Goal: Information Seeking & Learning: Learn about a topic

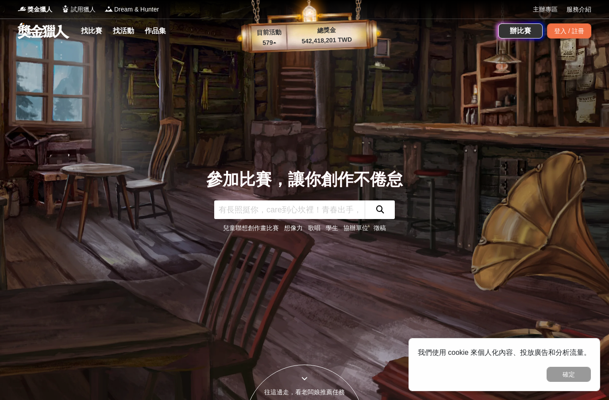
click at [88, 30] on link "找比賽" at bounding box center [91, 31] width 28 height 12
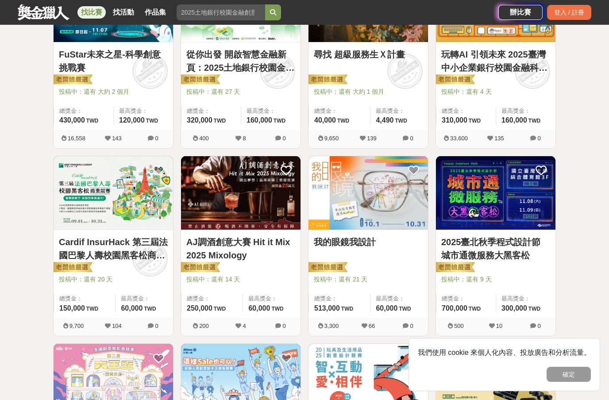
scroll to position [226, 0]
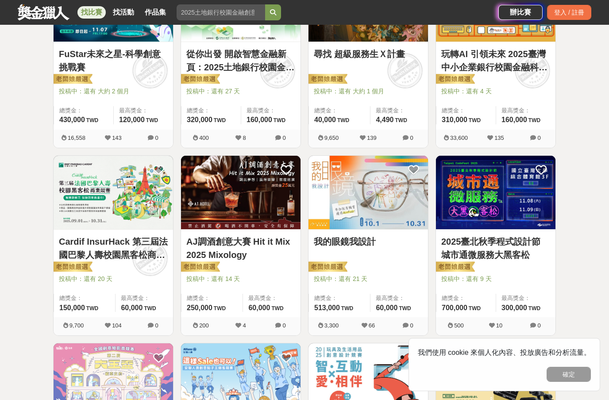
click at [124, 196] on img at bounding box center [113, 193] width 119 height 74
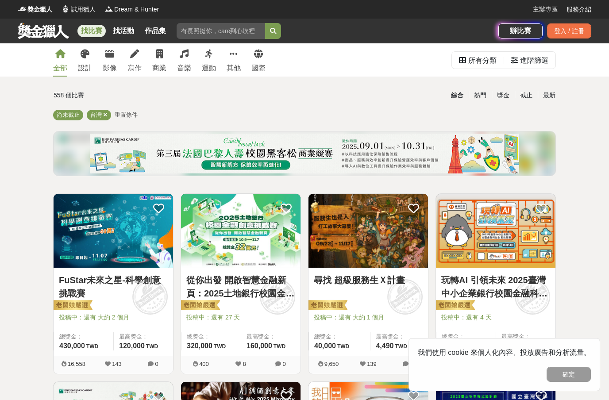
click at [91, 63] on div "設計" at bounding box center [85, 68] width 14 height 11
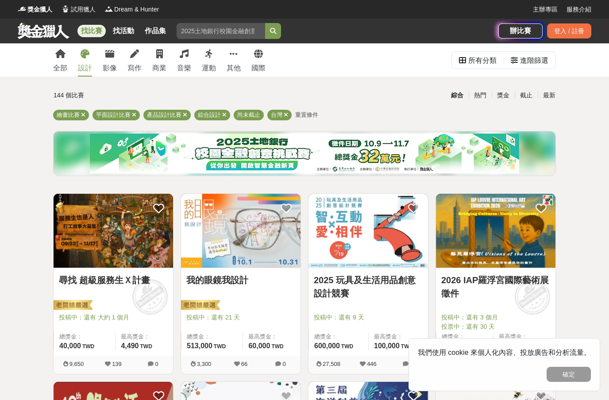
click at [186, 112] on icon at bounding box center [185, 115] width 4 height 6
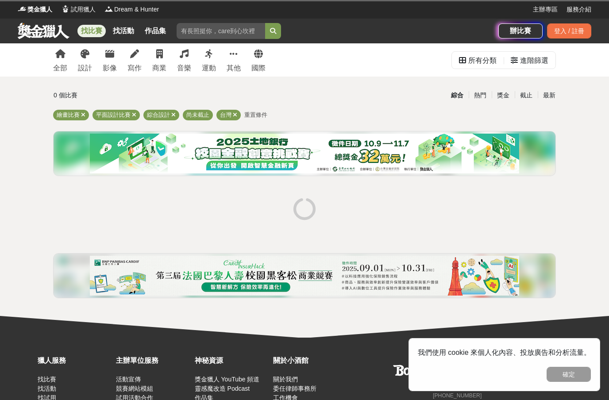
click at [180, 114] on div "繪畫比賽 平面設計比賽 綜合設計 尚未截止 台灣 重置條件" at bounding box center [304, 117] width 502 height 14
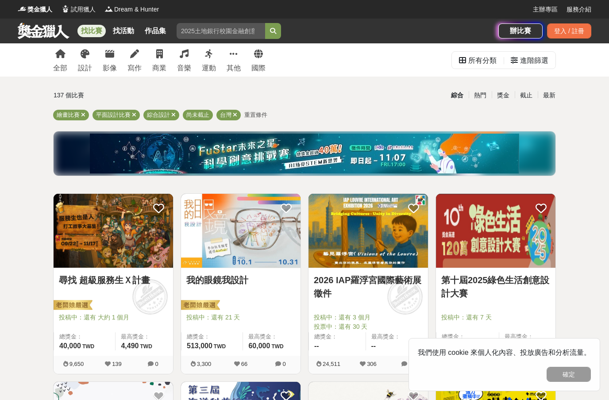
click at [177, 114] on div "綜合設計" at bounding box center [161, 115] width 36 height 11
click at [173, 114] on icon at bounding box center [173, 115] width 4 height 6
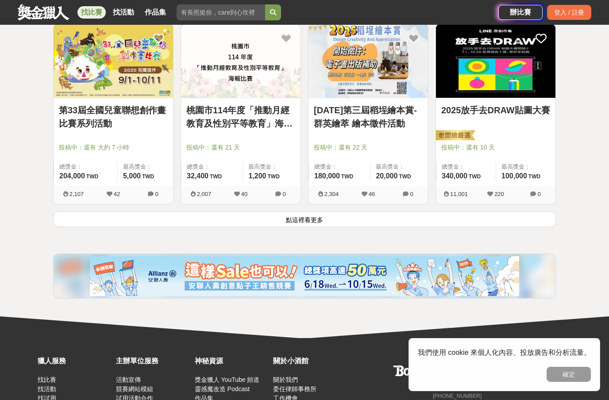
scroll to position [1114, 0]
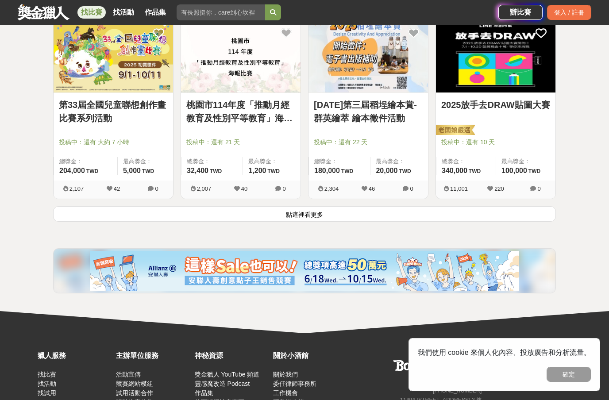
click at [339, 208] on button "點這裡看更多" at bounding box center [304, 213] width 502 height 15
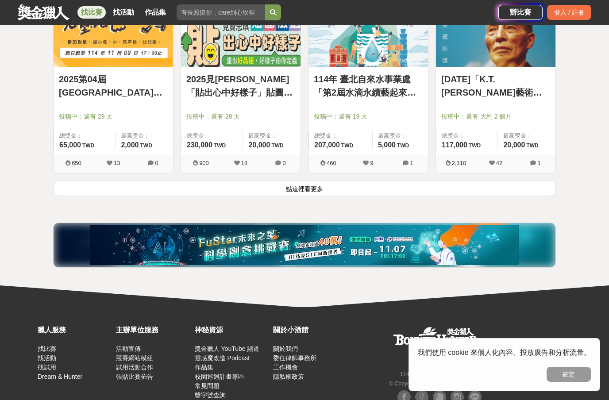
scroll to position [2266, 0]
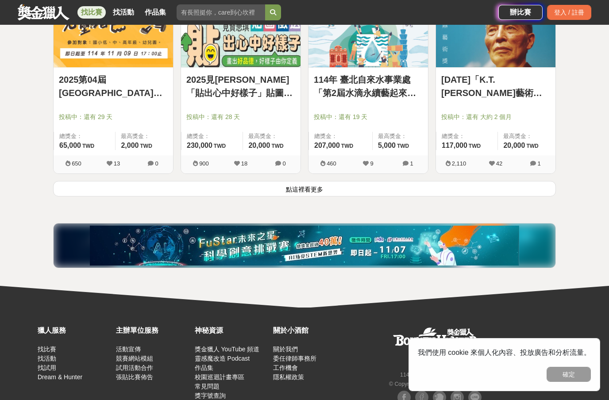
click at [341, 195] on button "點這裡看更多" at bounding box center [304, 188] width 502 height 15
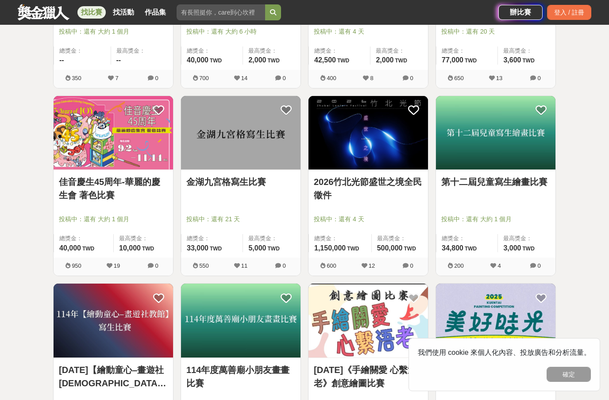
scroll to position [2916, 0]
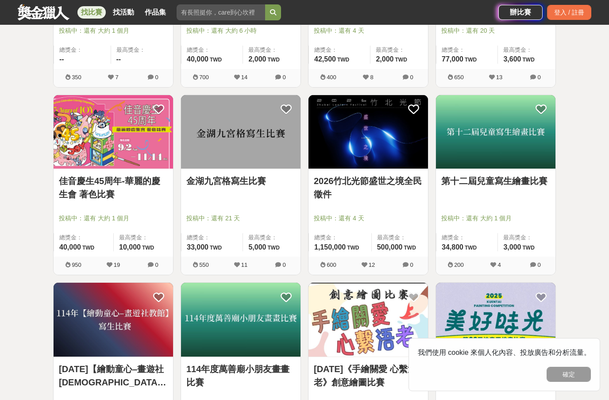
click at [273, 56] on span "2,000 TWD" at bounding box center [263, 59] width 31 height 8
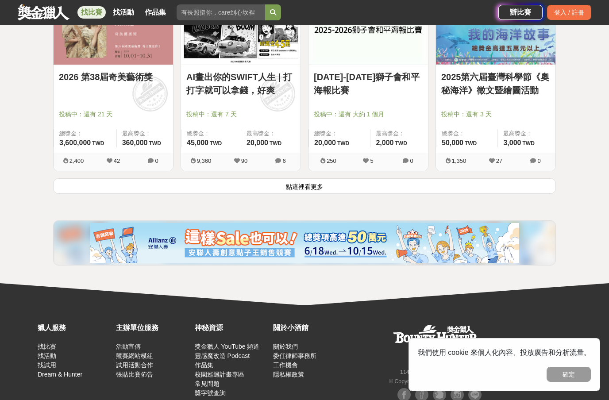
scroll to position [3393, 0]
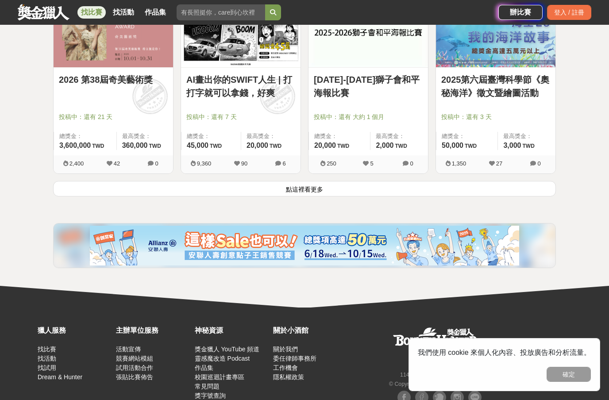
click at [364, 191] on button "點這裡看更多" at bounding box center [304, 188] width 502 height 15
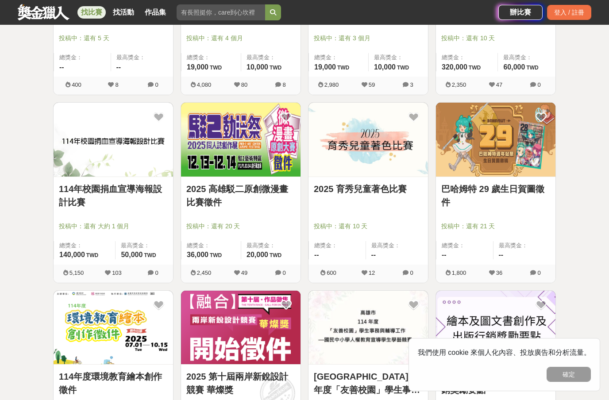
scroll to position [4223, 0]
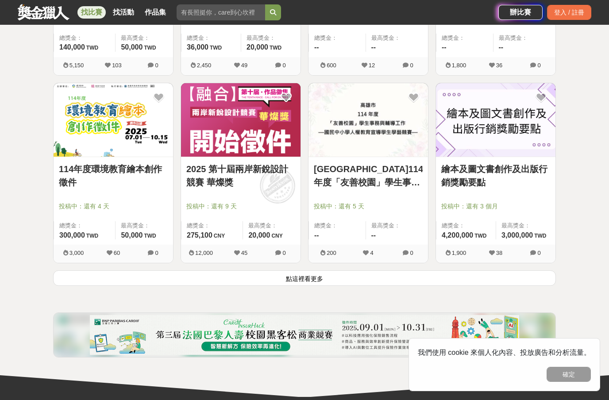
scroll to position [4431, 0]
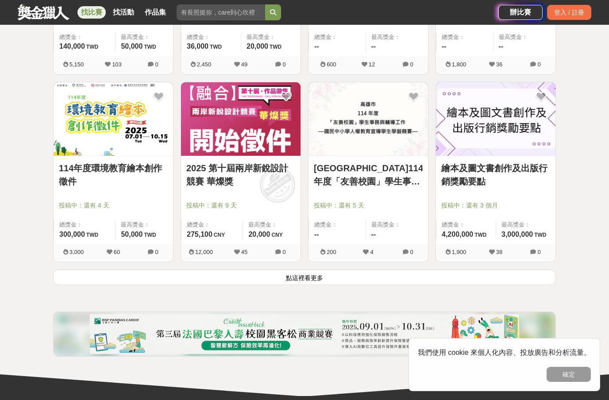
click at [425, 279] on button "點這裡看更多" at bounding box center [304, 276] width 502 height 15
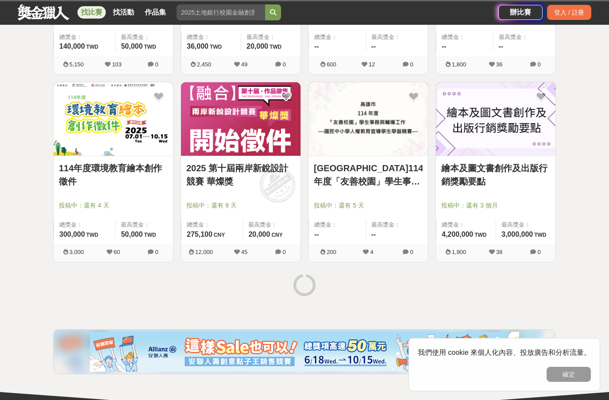
click at [427, 266] on div "高雄市114年度「友善校園」學生事務與輔導工作—國民中小學人權教育宣導學生學藝競賽 投稿中：還有 5 天 總獎金： -- 最高獎金： -- 200 4 0" at bounding box center [367, 176] width 127 height 188
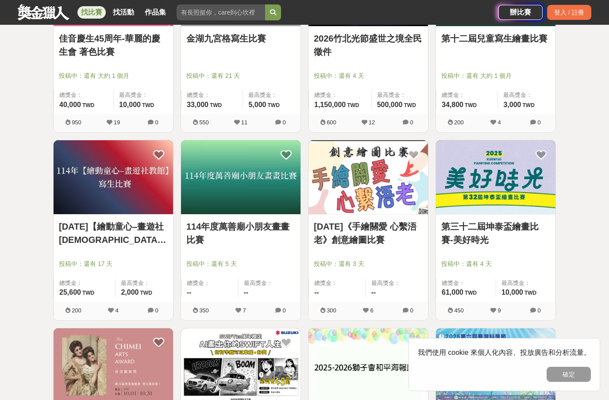
scroll to position [3090, 0]
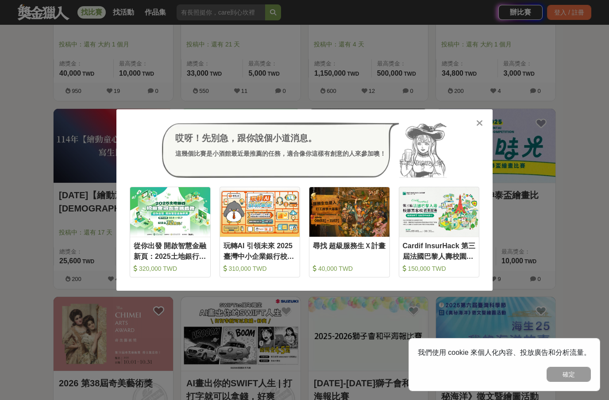
click at [480, 119] on icon at bounding box center [479, 123] width 7 height 9
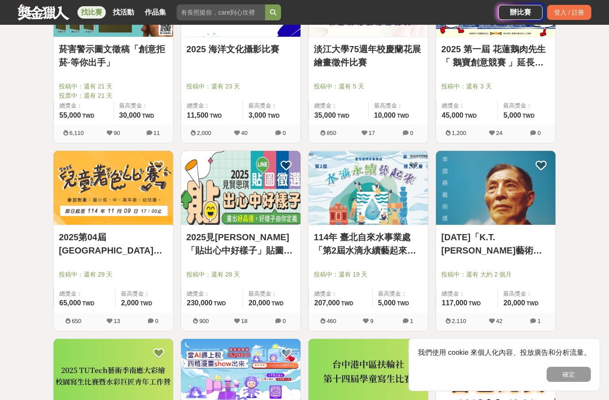
scroll to position [2111, 0]
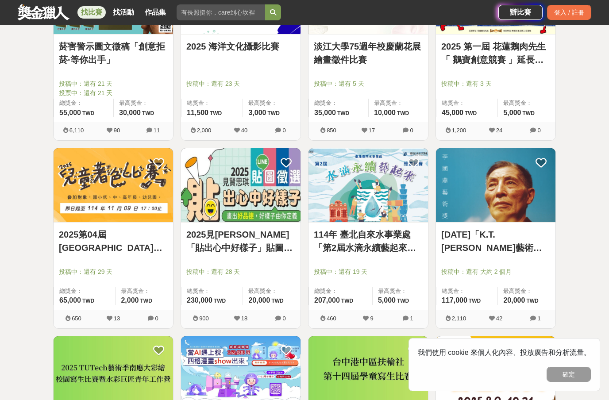
click at [385, 186] on img at bounding box center [367, 185] width 119 height 74
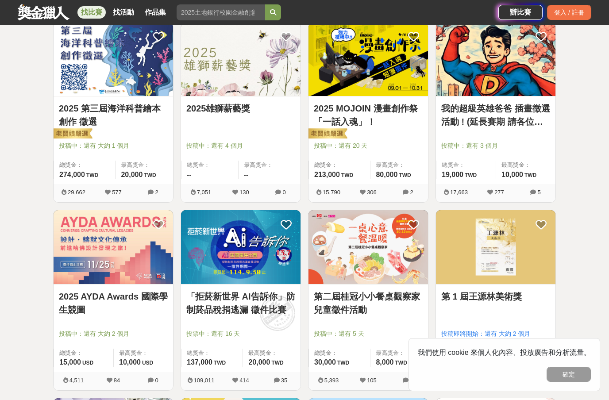
scroll to position [358, 0]
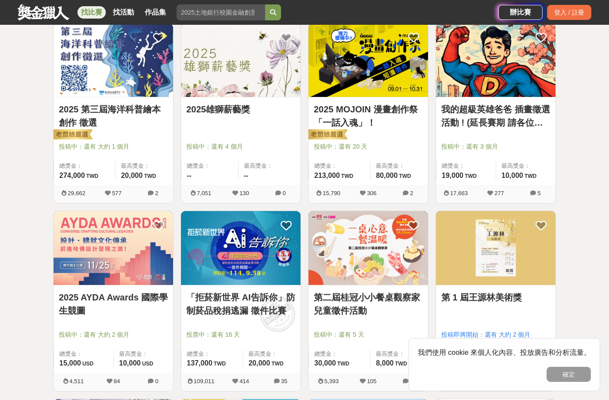
click at [233, 121] on div "2025雄獅薪藝獎" at bounding box center [240, 114] width 109 height 23
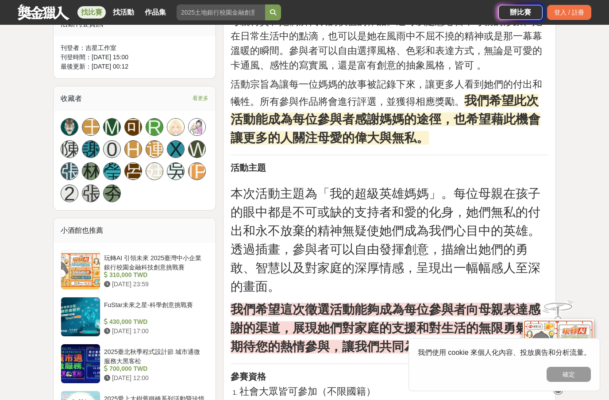
scroll to position [530, 0]
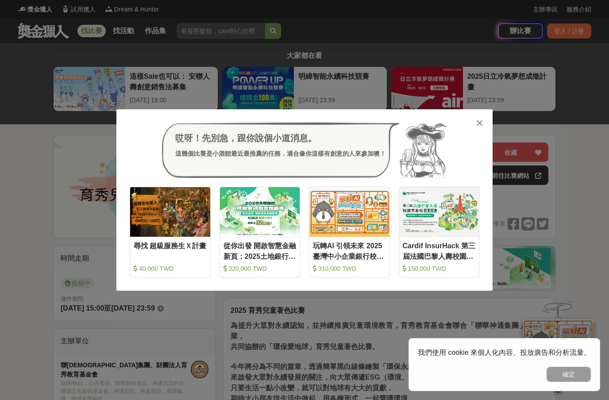
click at [575, 375] on button "確定" at bounding box center [568, 374] width 44 height 15
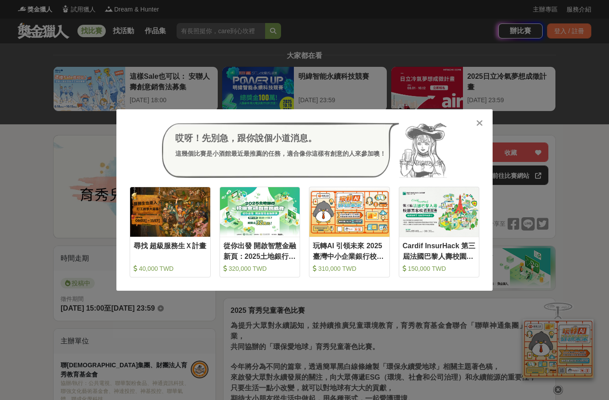
click at [476, 125] on icon at bounding box center [479, 123] width 7 height 9
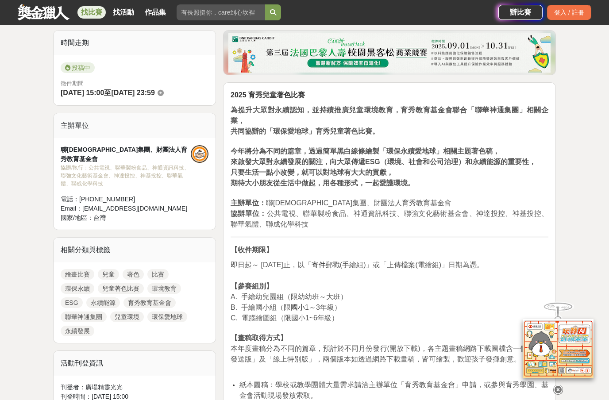
scroll to position [215, 0]
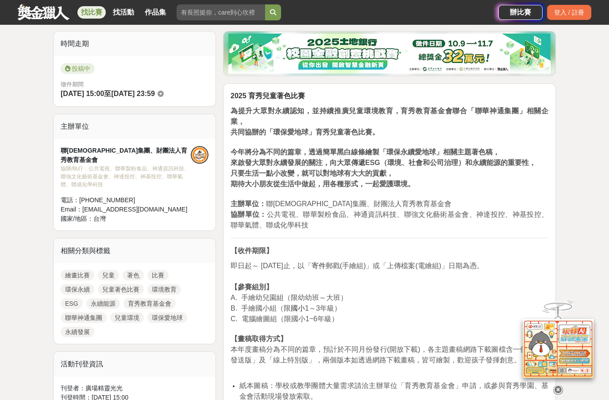
click at [352, 2] on div "找比賽 找活動 作品集 政府主辦 比賽地點 數學 簡單圖形 初賽 運動健康" at bounding box center [258, 12] width 480 height 25
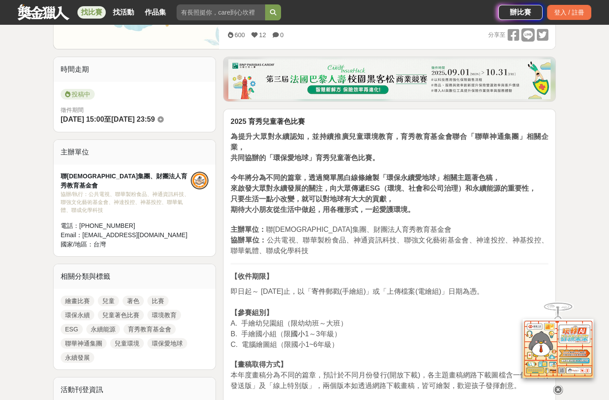
scroll to position [0, 0]
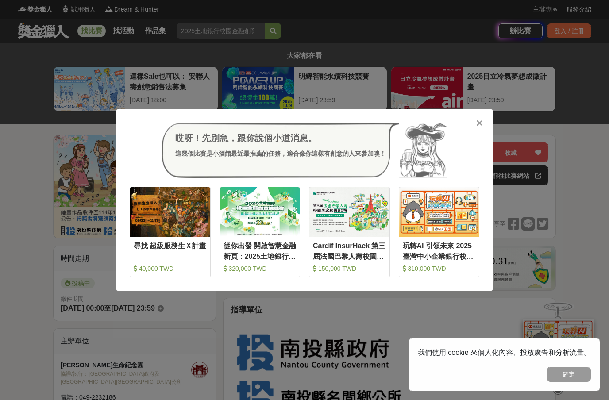
click at [481, 119] on icon at bounding box center [479, 123] width 7 height 9
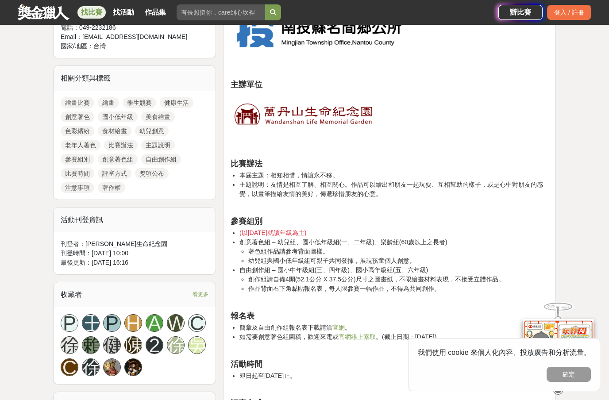
scroll to position [365, 0]
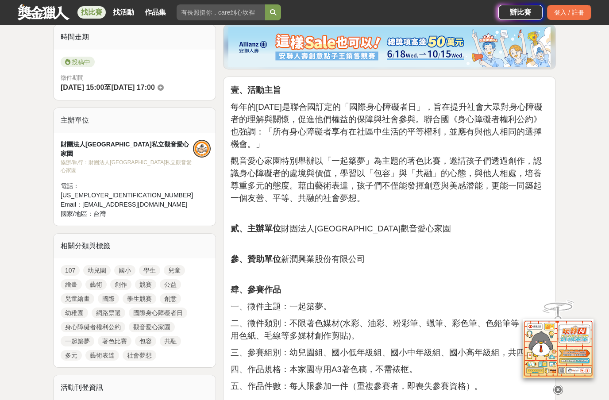
scroll to position [194, 0]
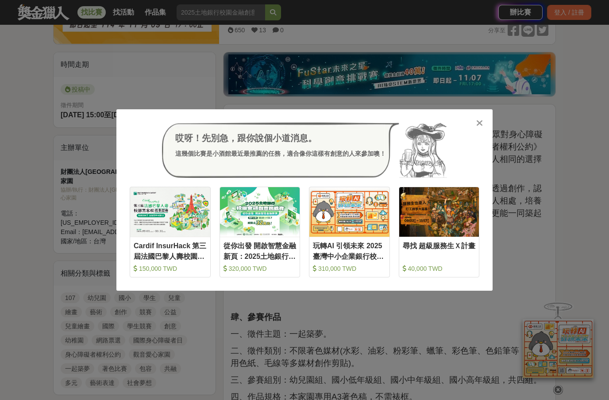
click at [482, 125] on icon at bounding box center [479, 123] width 7 height 9
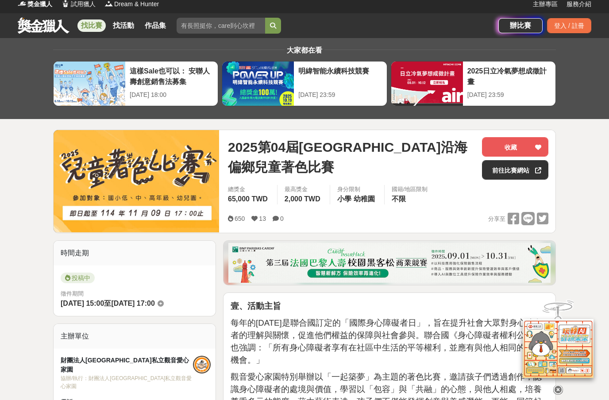
scroll to position [0, 0]
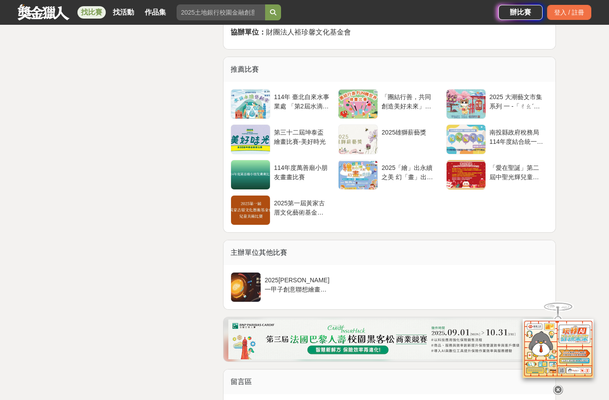
scroll to position [1560, 0]
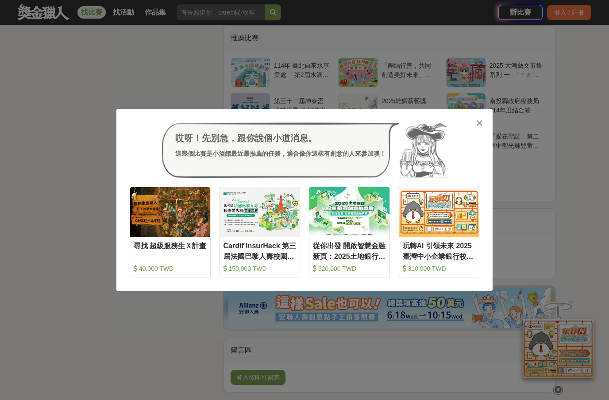
click at [480, 119] on icon at bounding box center [479, 123] width 7 height 9
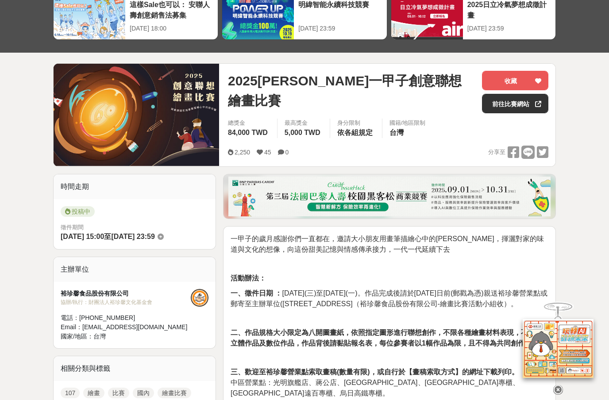
scroll to position [0, 0]
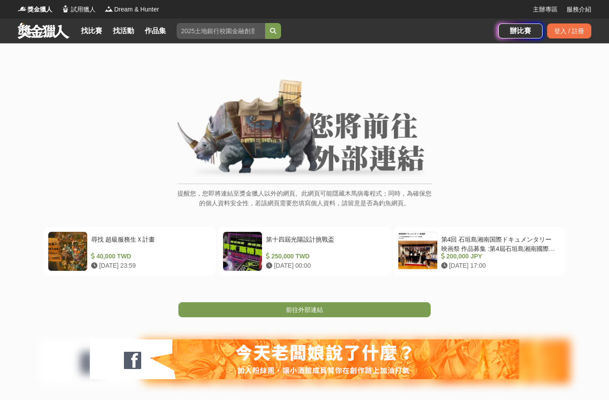
click at [330, 311] on link "前往外部連結" at bounding box center [304, 309] width 252 height 15
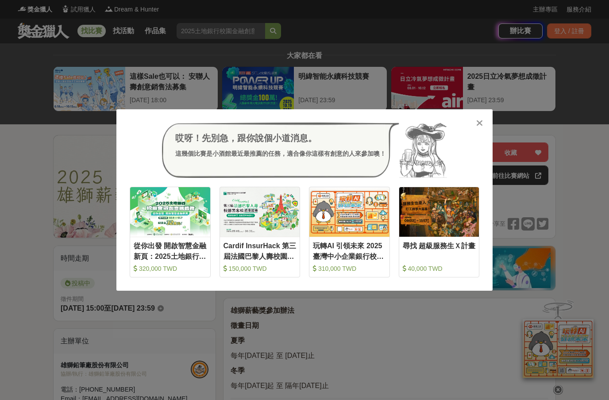
click at [461, 230] on img at bounding box center [439, 211] width 80 height 49
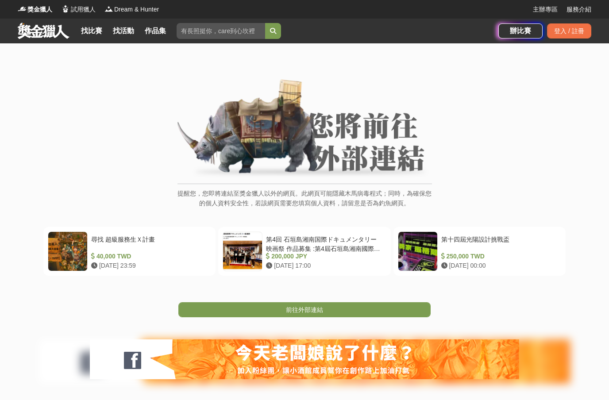
click at [341, 307] on link "前往外部連結" at bounding box center [304, 309] width 252 height 15
